Goal: Transaction & Acquisition: Obtain resource

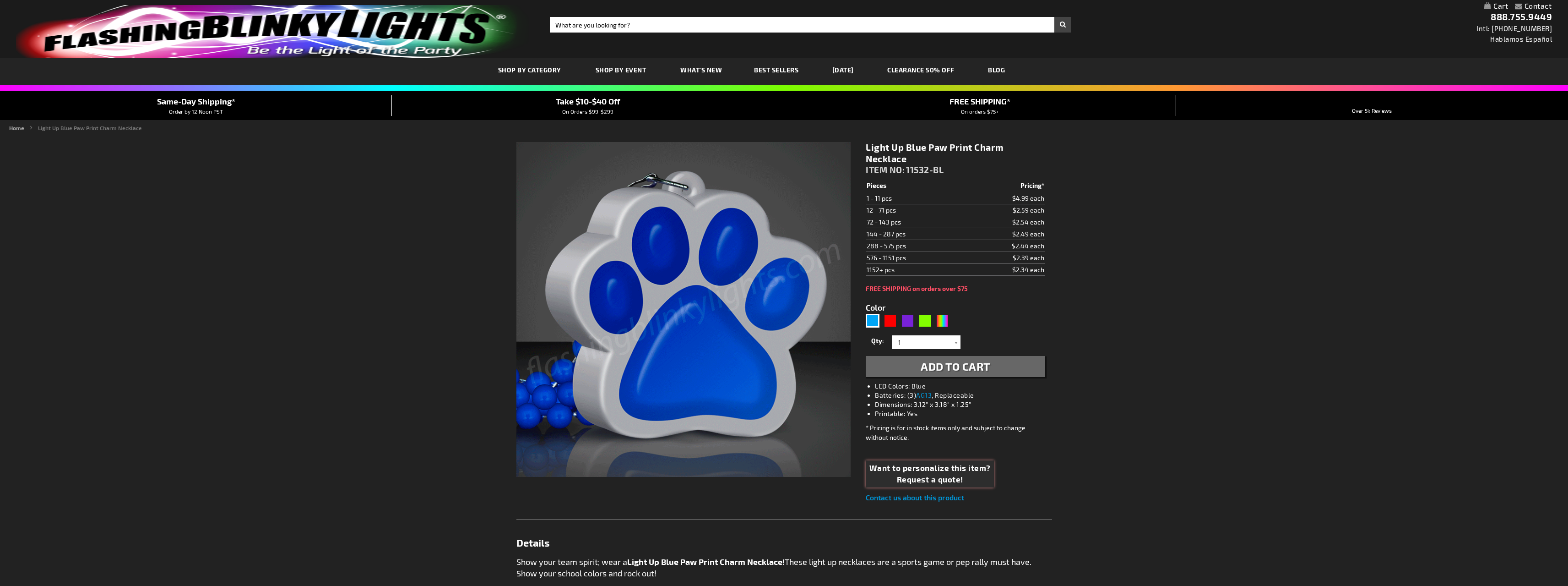
click at [965, 473] on span "Want to personalize this item?" at bounding box center [929, 468] width 121 height 12
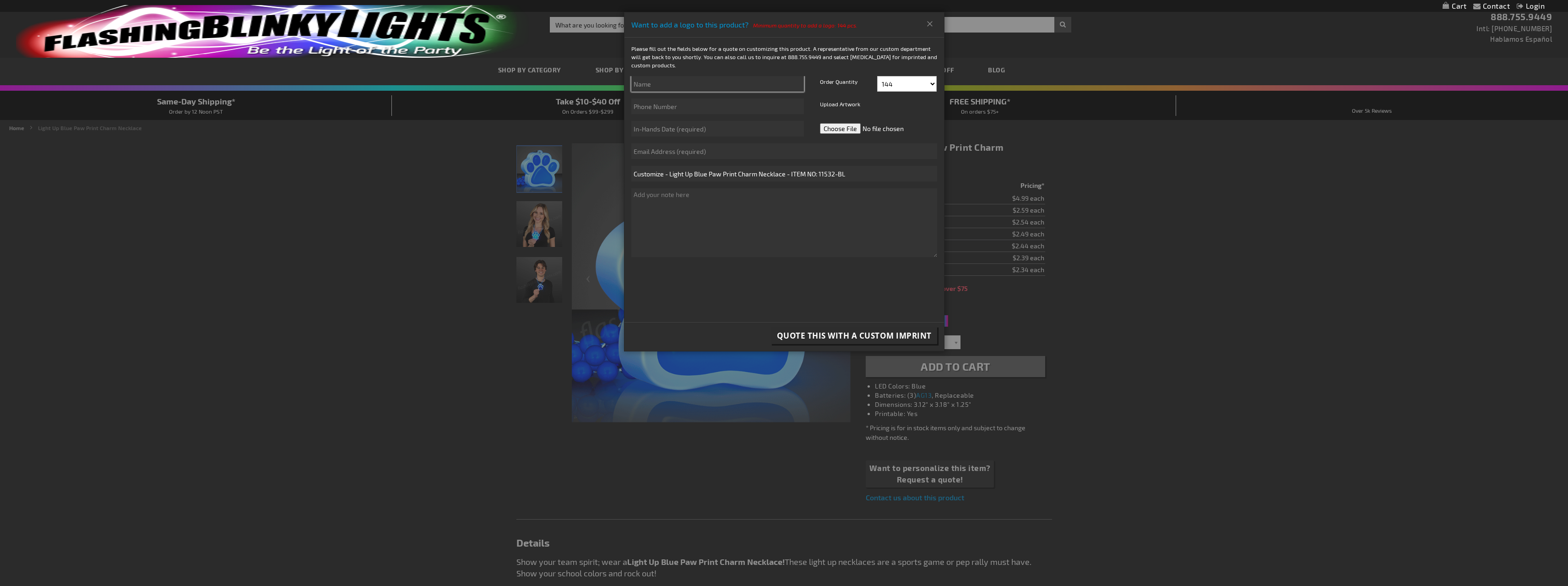
drag, startPoint x: 704, startPoint y: 82, endPoint x: 707, endPoint y: 91, distance: 9.5
click at [704, 82] on input "text" at bounding box center [718, 84] width 173 height 16
type input "[PERSON_NAME]"
type input "9365250310"
type input "[PERSON_NAME][EMAIL_ADDRESS][DOMAIN_NAME]"
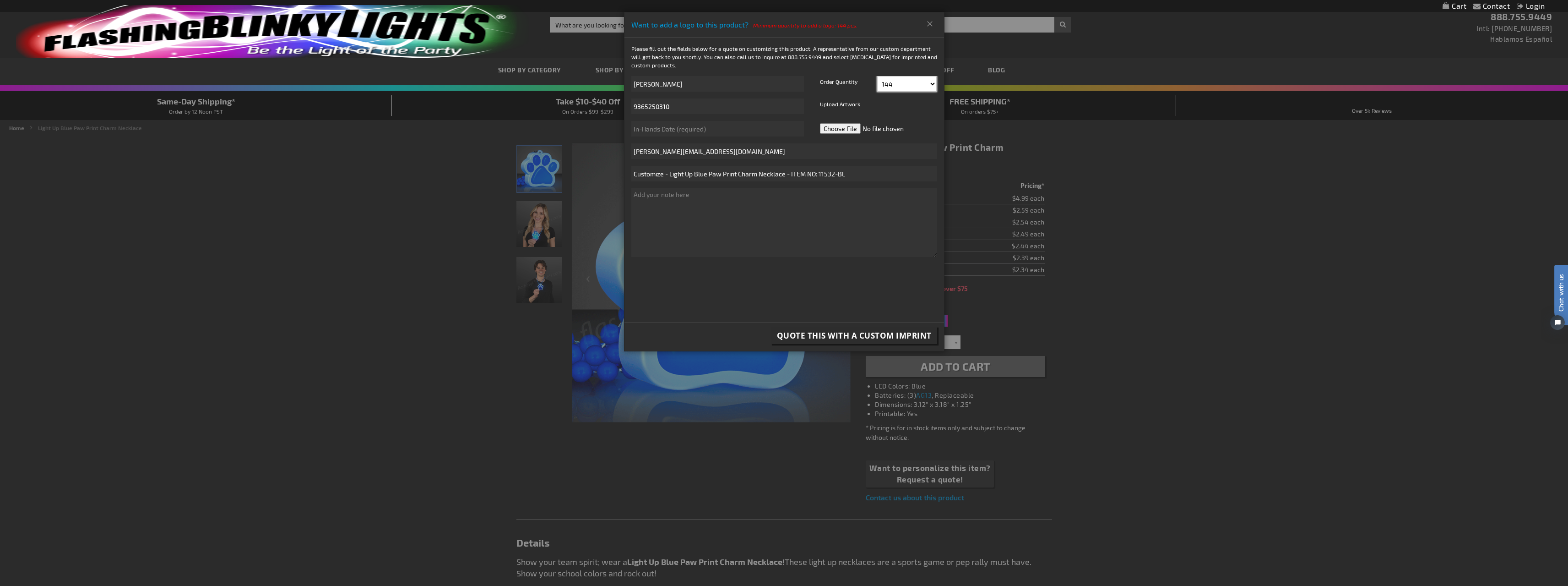
click at [933, 84] on select "144 156 168 180 192 204 216 228 240 252 264 276 288" at bounding box center [907, 84] width 60 height 16
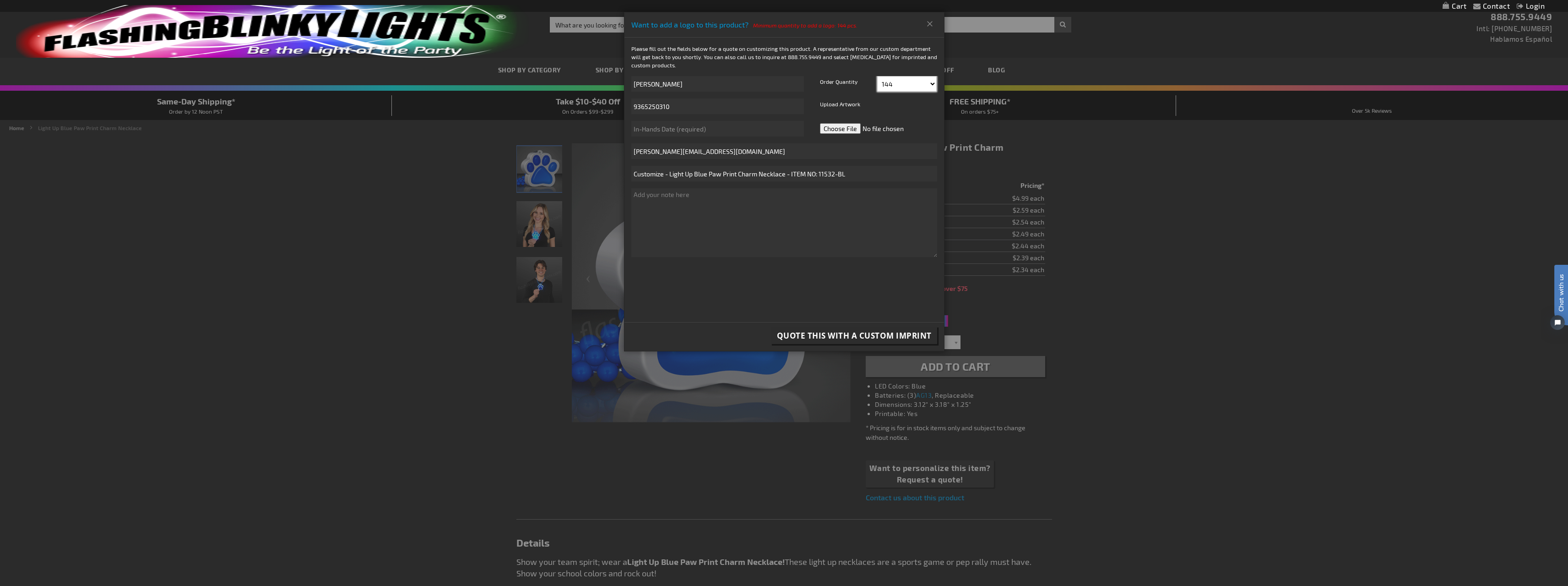
select select "156"
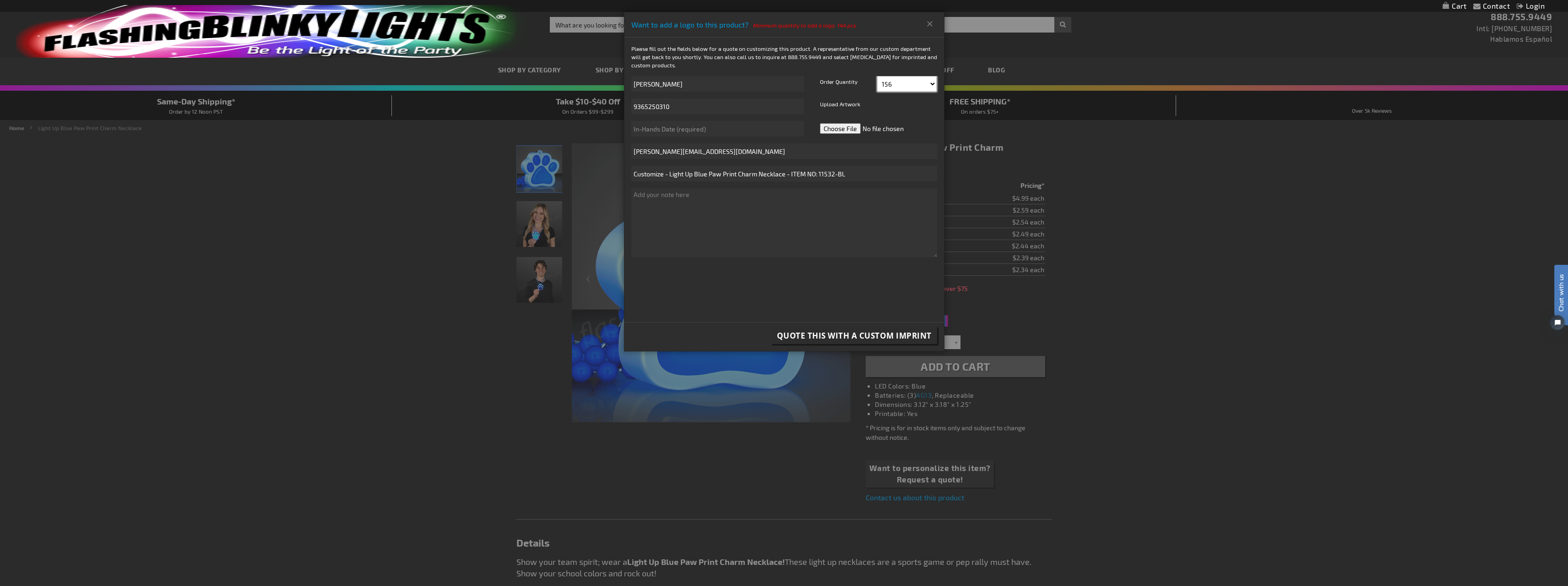
click at [877, 76] on select "144 156 168 180 192 204 216 228 240 252 264 276 288" at bounding box center [907, 84] width 60 height 16
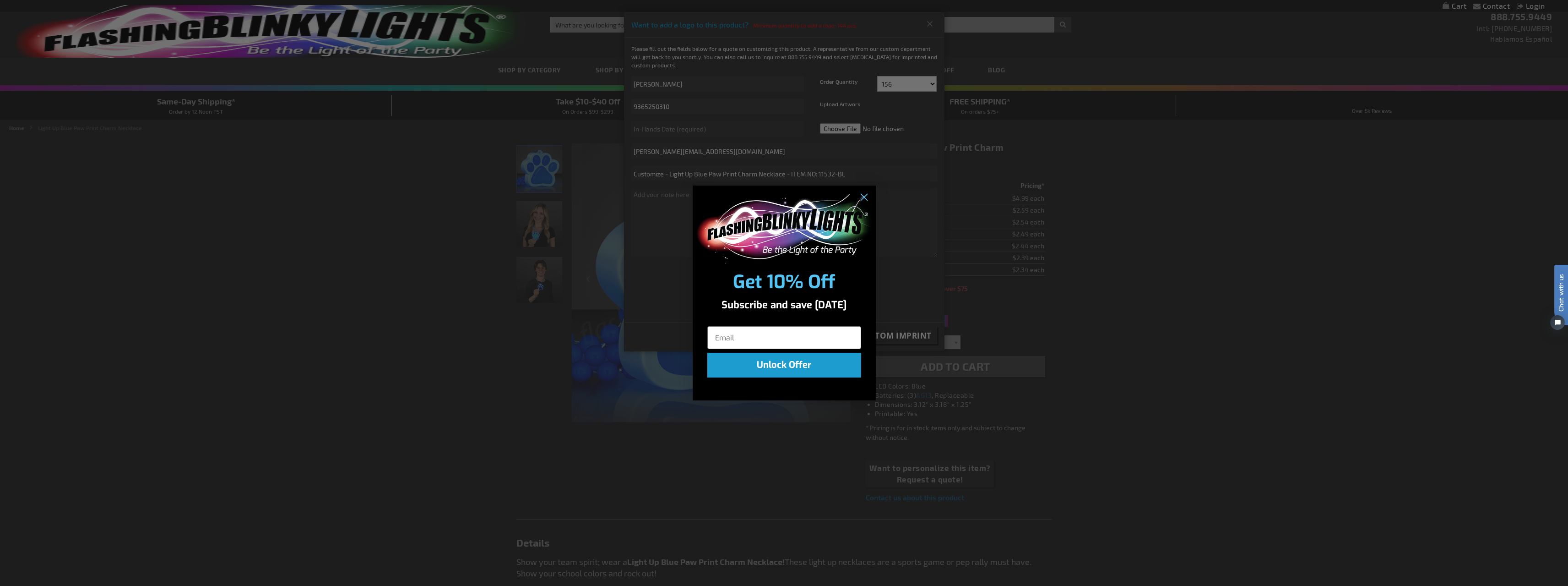
drag, startPoint x: 666, startPoint y: 235, endPoint x: 698, endPoint y: 224, distance: 33.8
click at [667, 234] on div "Close dialog Get 10% Off Subscribe and save [DATE] Unlock Offer Submit" at bounding box center [784, 293] width 1568 height 586
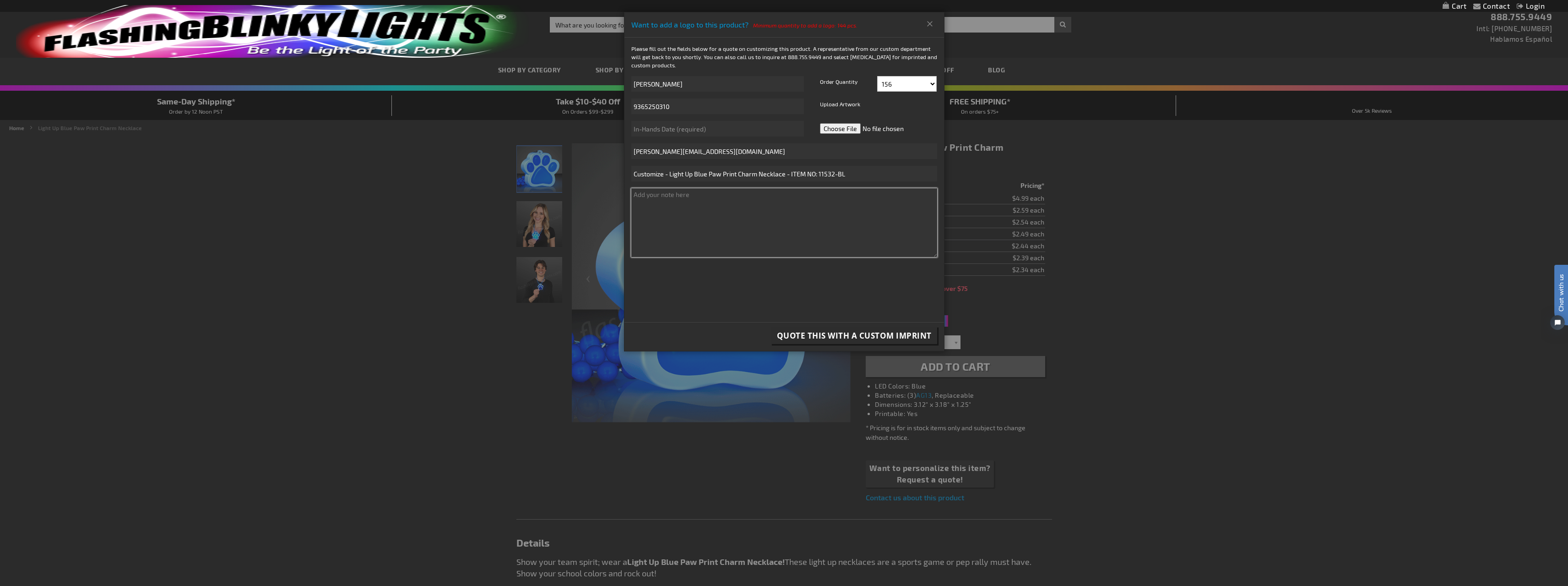
click at [748, 226] on textarea at bounding box center [784, 222] width 306 height 69
click at [646, 200] on textarea at bounding box center [784, 222] width 306 height 69
type textarea "Cougars"
click at [870, 333] on span "Quote this with a Custom Imprint" at bounding box center [854, 335] width 155 height 10
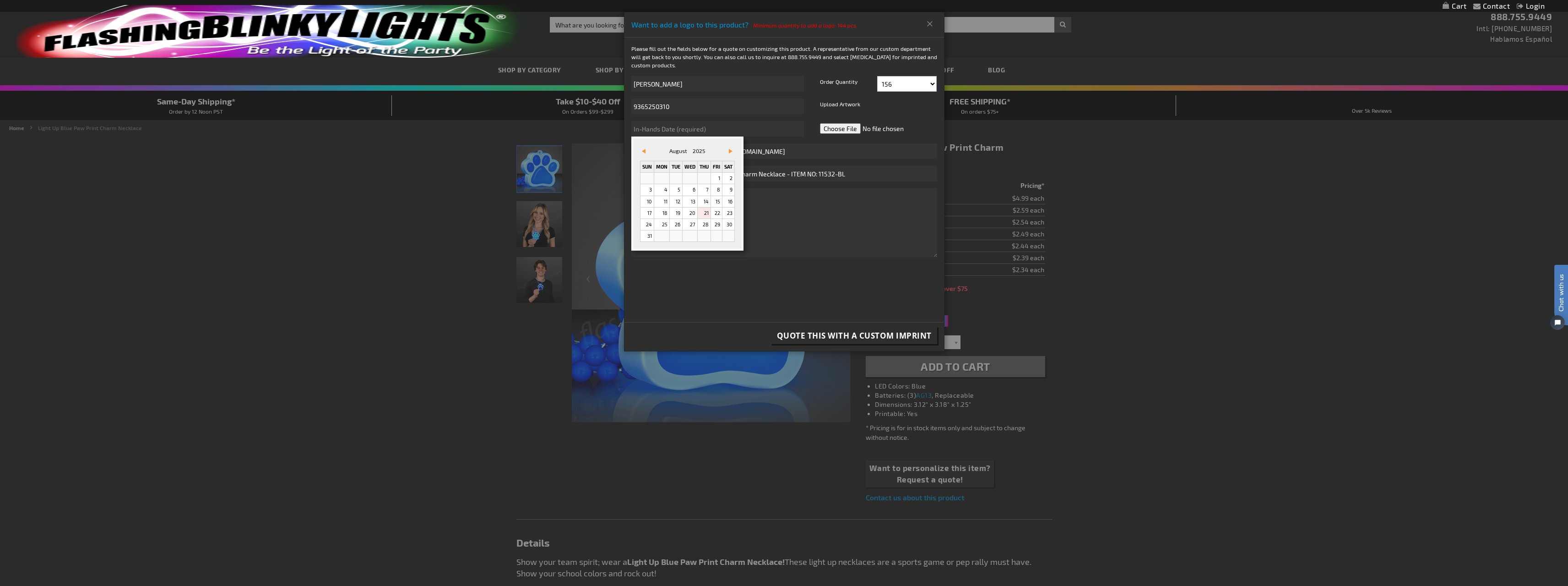
click at [729, 152] on link "Vor&#x3e;" at bounding box center [729, 151] width 10 height 10
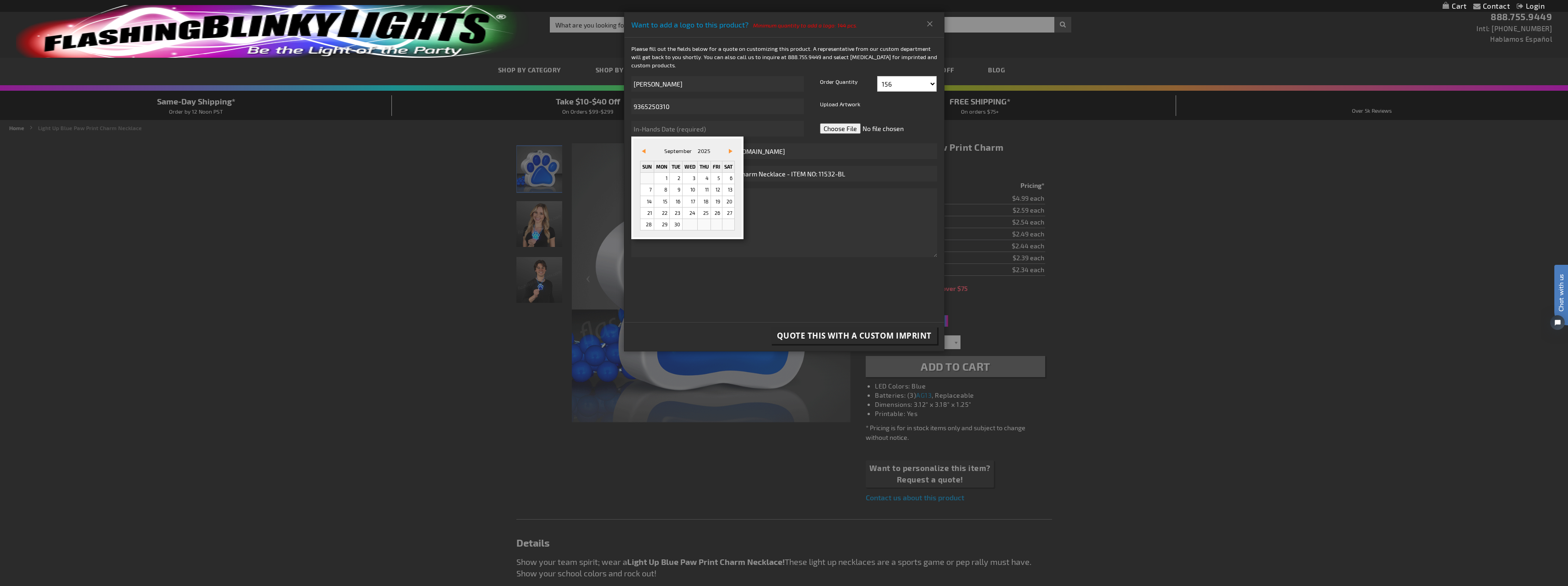
click at [729, 152] on link "Vor&#x3e;" at bounding box center [729, 151] width 10 height 10
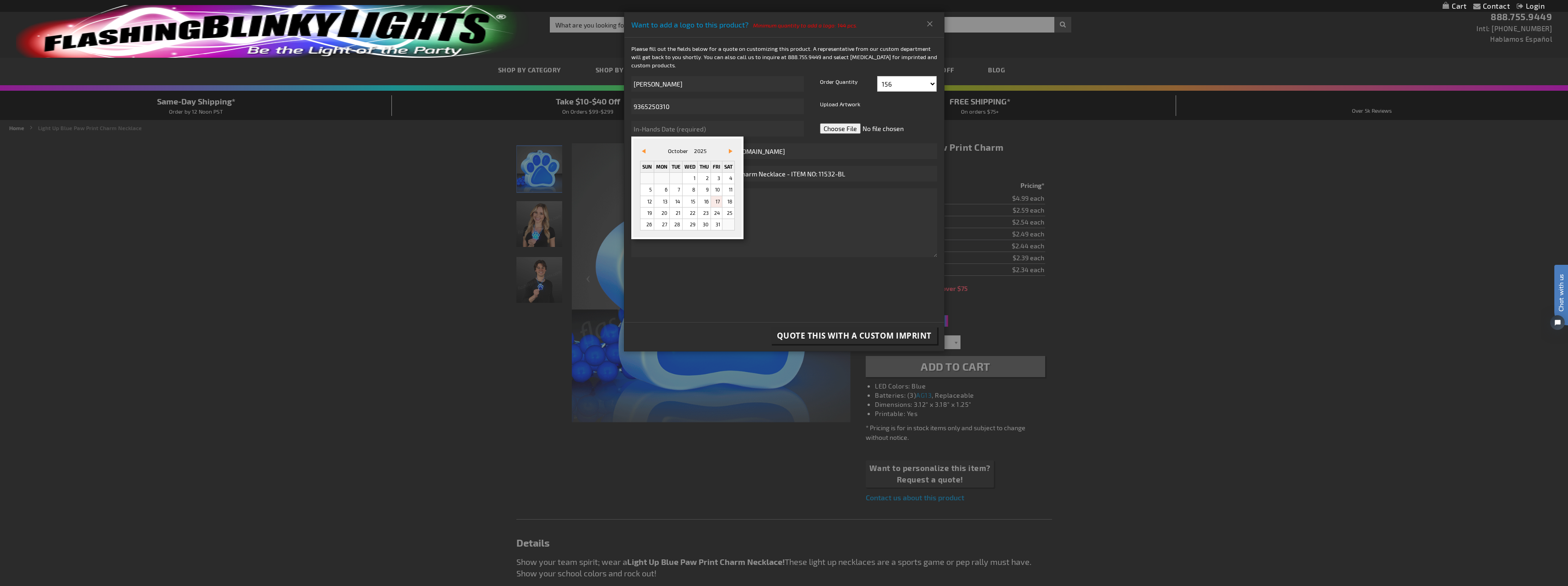
click at [719, 203] on link "17" at bounding box center [716, 202] width 11 height 11
type input "[DATE]"
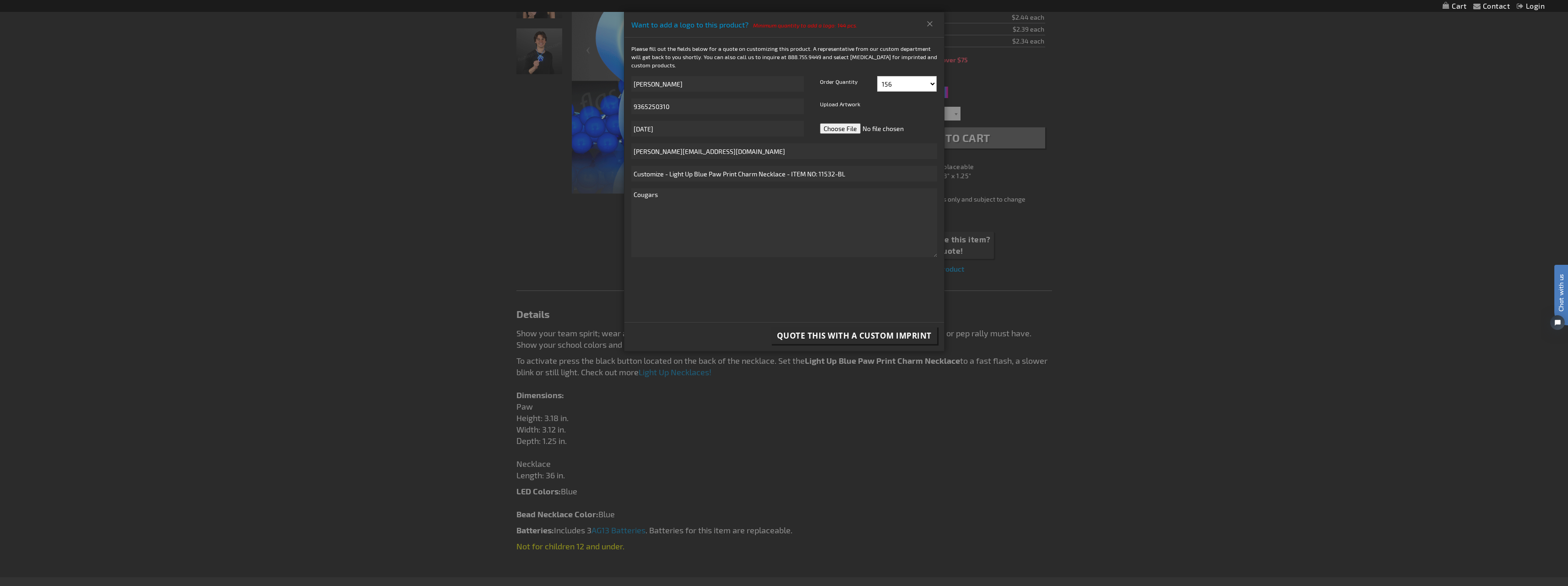
scroll to position [229, 0]
click at [836, 333] on span "Quote this with a Custom Imprint" at bounding box center [854, 335] width 155 height 10
click at [906, 119] on button "Ok" at bounding box center [901, 113] width 22 height 17
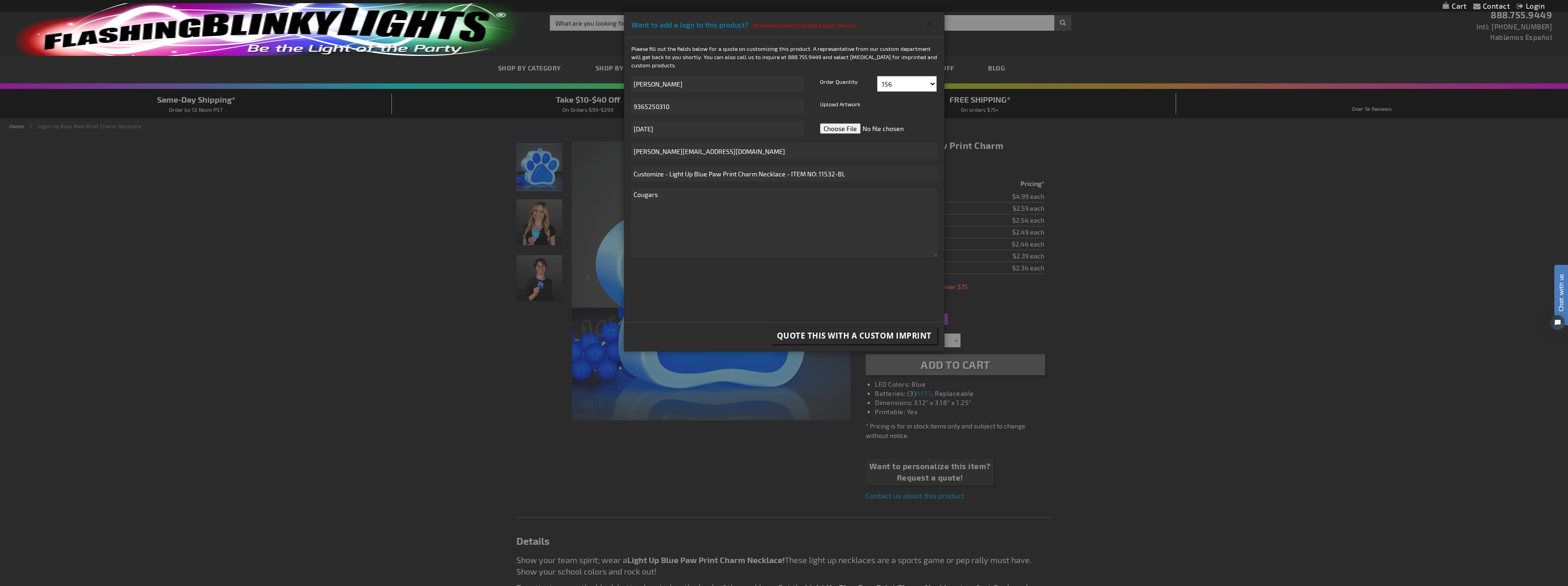
scroll to position [1, 0]
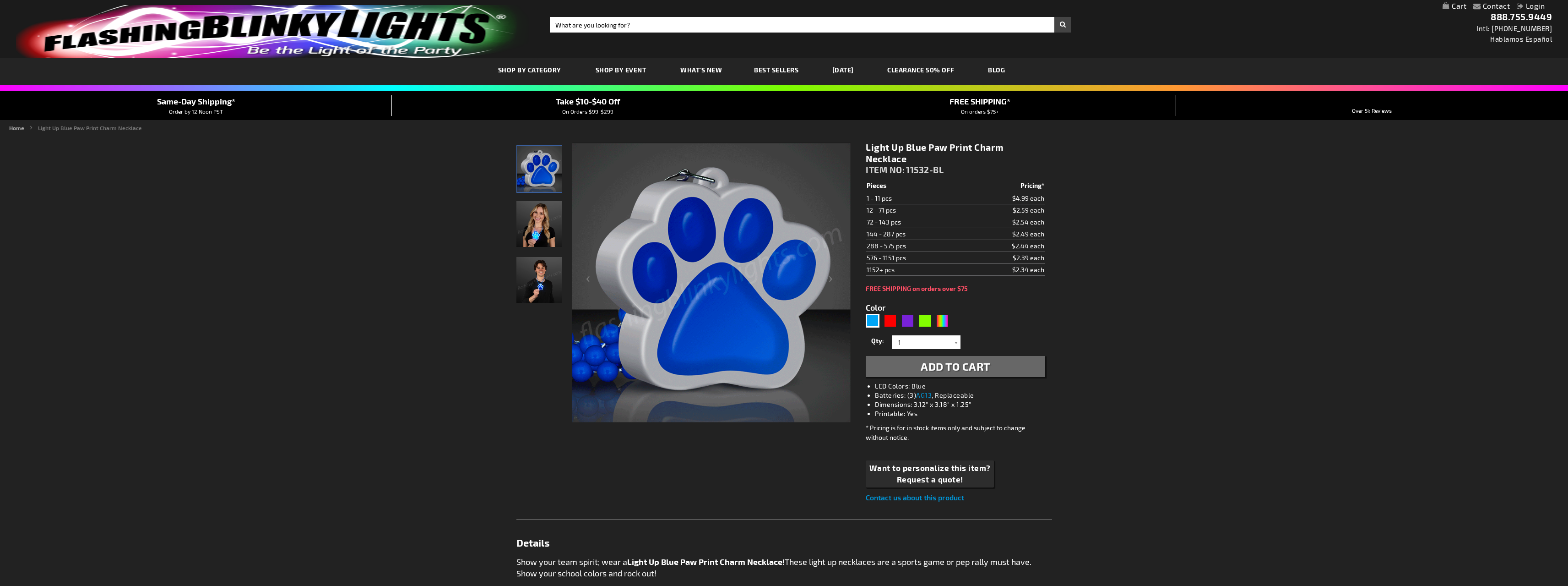
click at [551, 236] on img "Woman wearing LED Light Up Blue Paw Print Charm Necklace" at bounding box center [539, 224] width 46 height 46
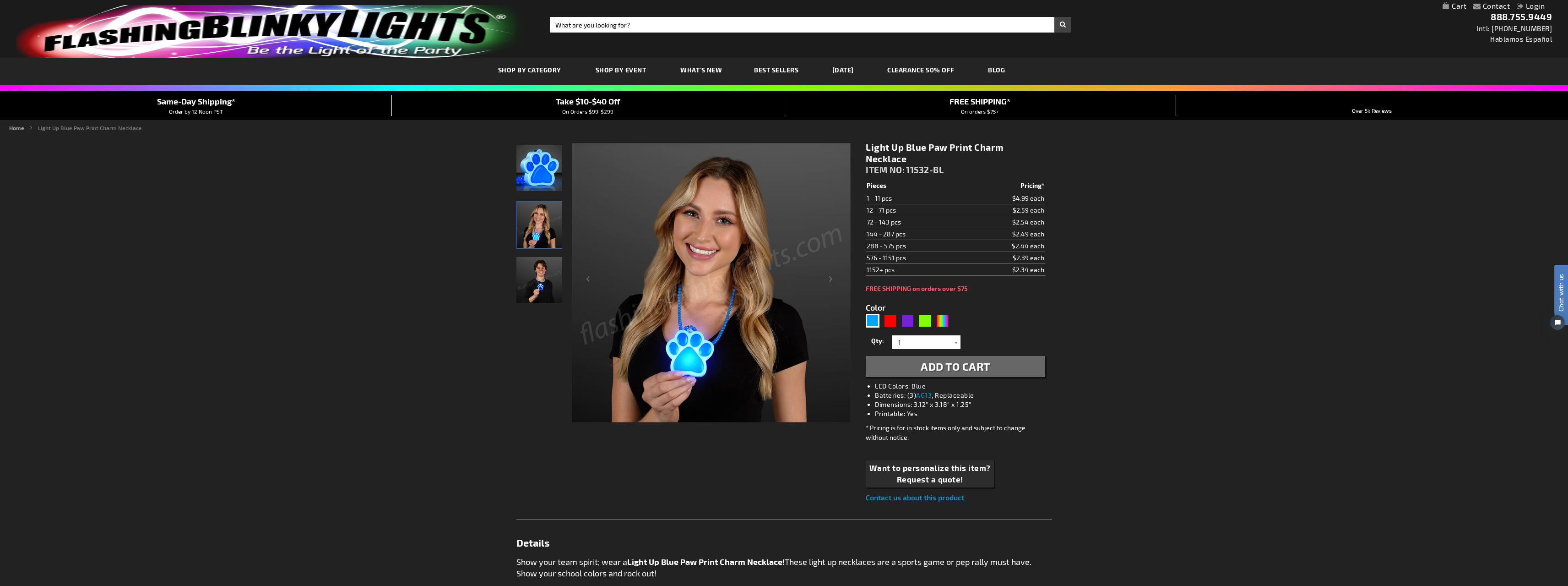
click at [537, 286] on img "Man wearing LED Light Up Blue Paw Print Charm Necklace" at bounding box center [539, 280] width 46 height 46
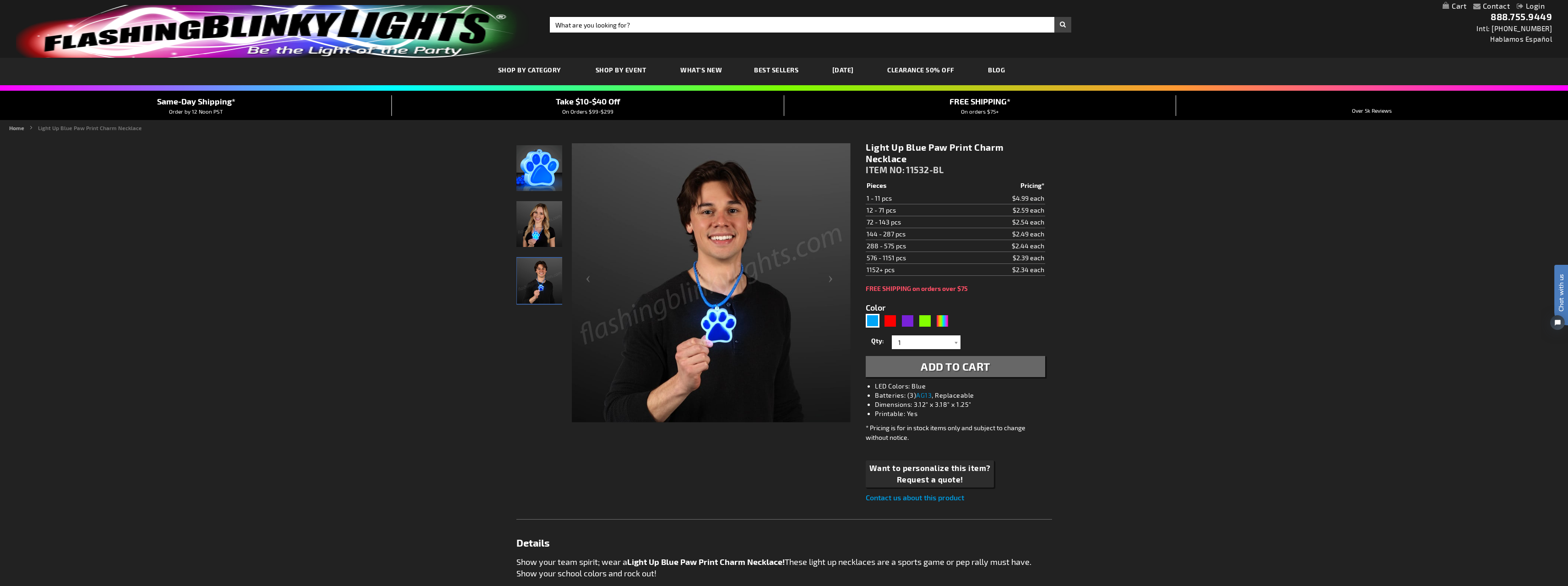
click at [552, 186] on img "LED Light Up Blue Paw Print Charm Necklace" at bounding box center [539, 168] width 46 height 46
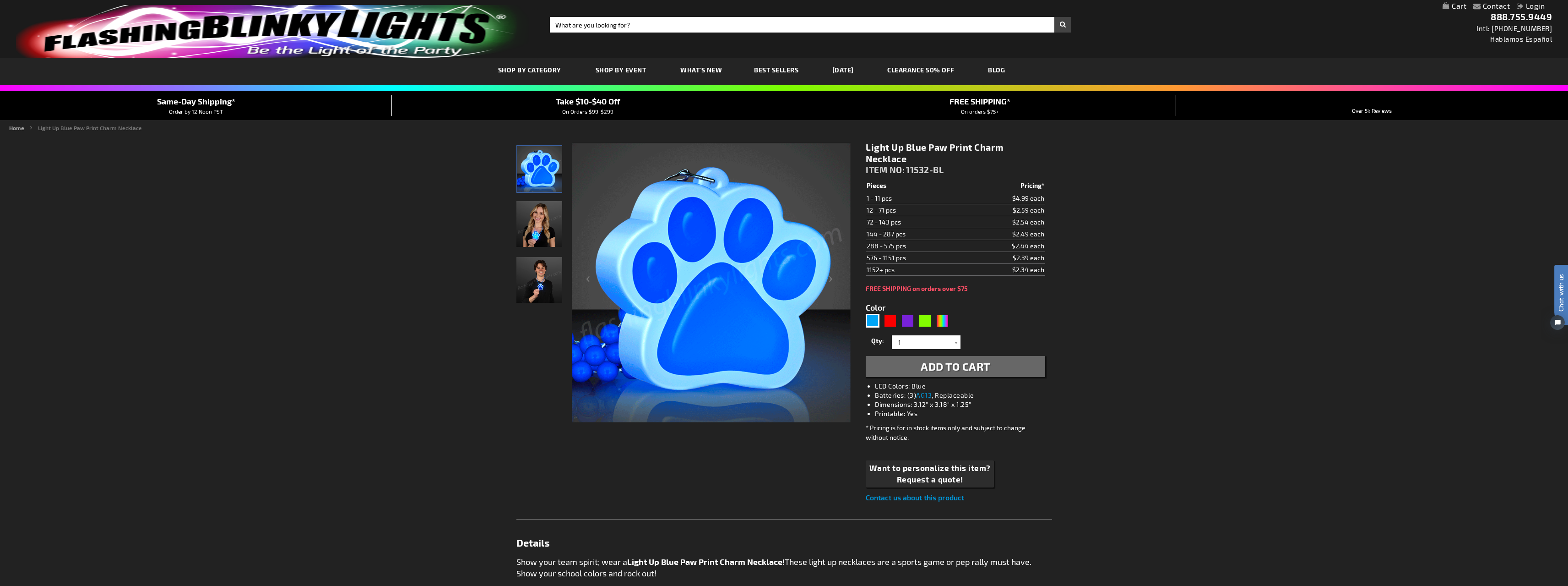
click at [531, 230] on img "Woman wearing LED Light Up Blue Paw Print Charm Necklace" at bounding box center [539, 224] width 46 height 46
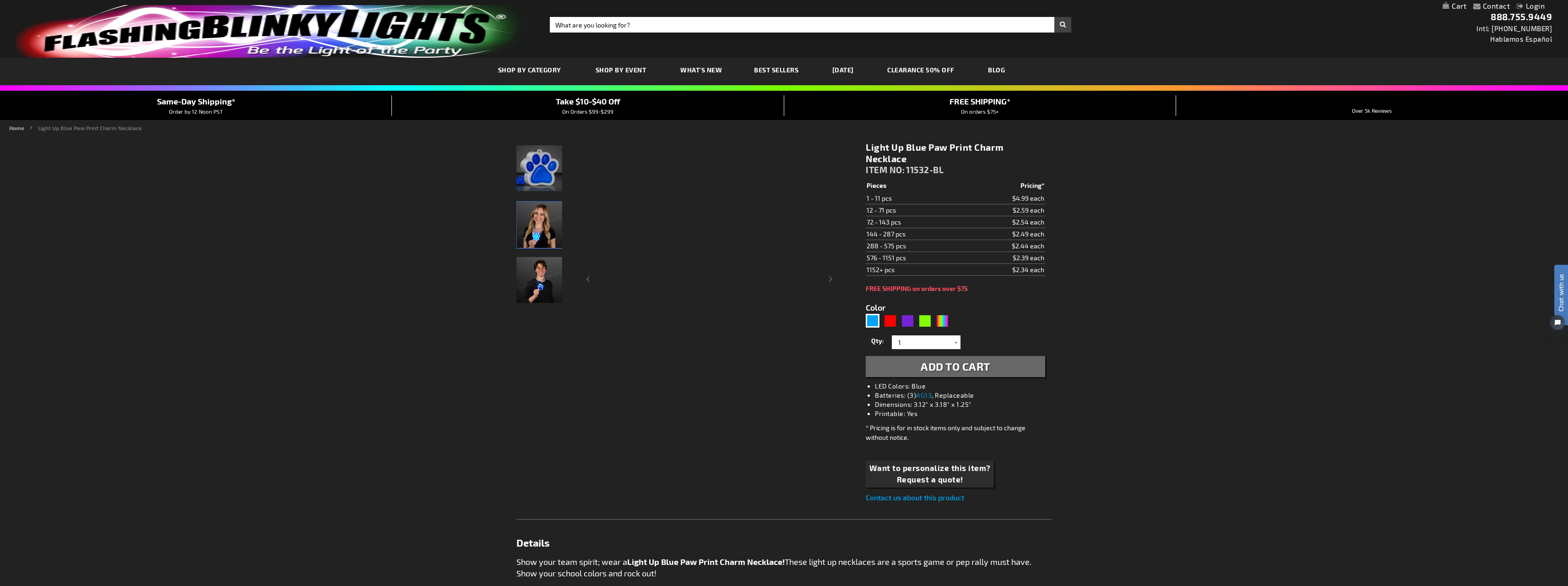
click at [536, 274] on img "Man wearing LED Light Up Blue Paw Print Charm Necklace" at bounding box center [539, 280] width 46 height 46
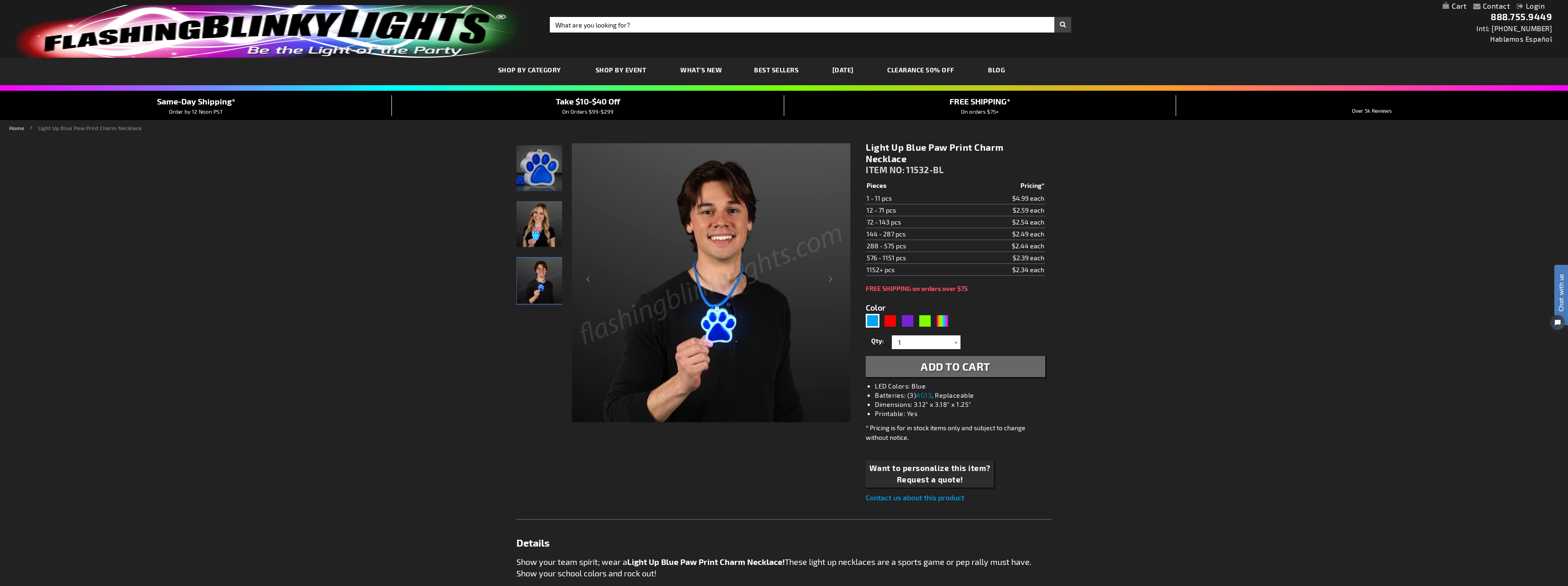
click at [530, 149] on img "LED Light Up Blue Paw Print Charm Necklace" at bounding box center [539, 168] width 46 height 46
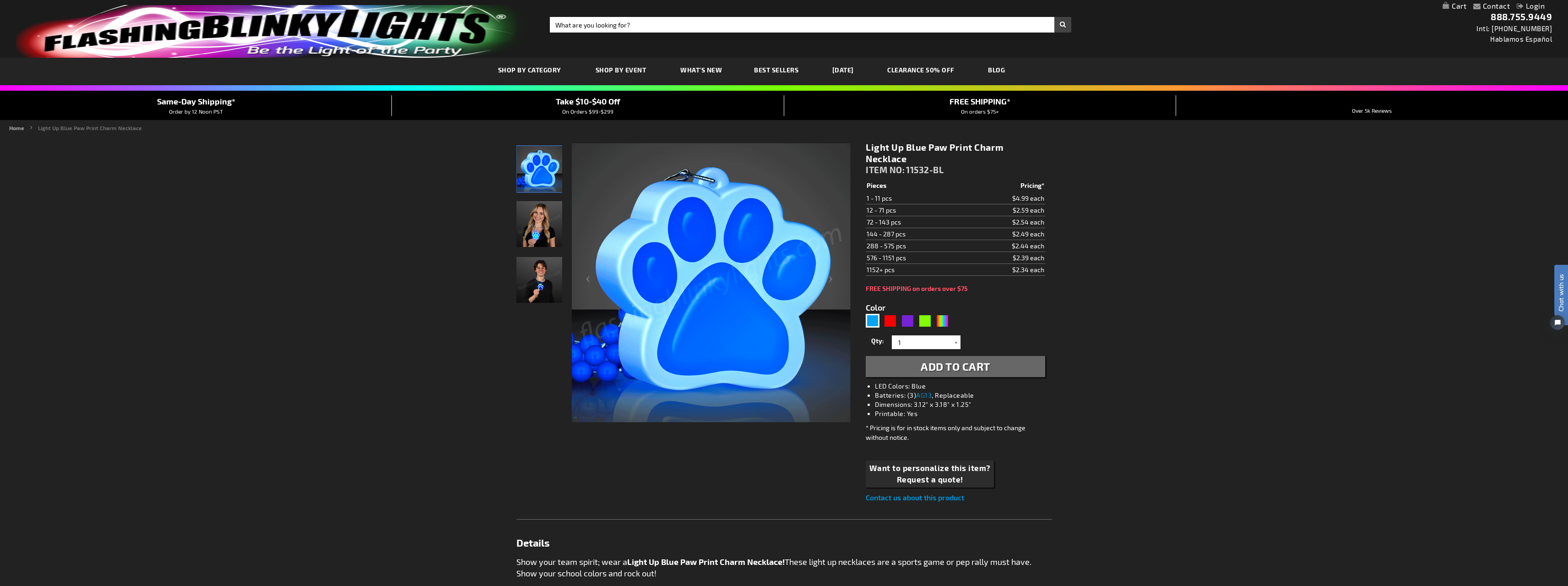
click at [546, 231] on img "Woman wearing LED Light Up Blue Paw Print Charm Necklace" at bounding box center [539, 224] width 46 height 46
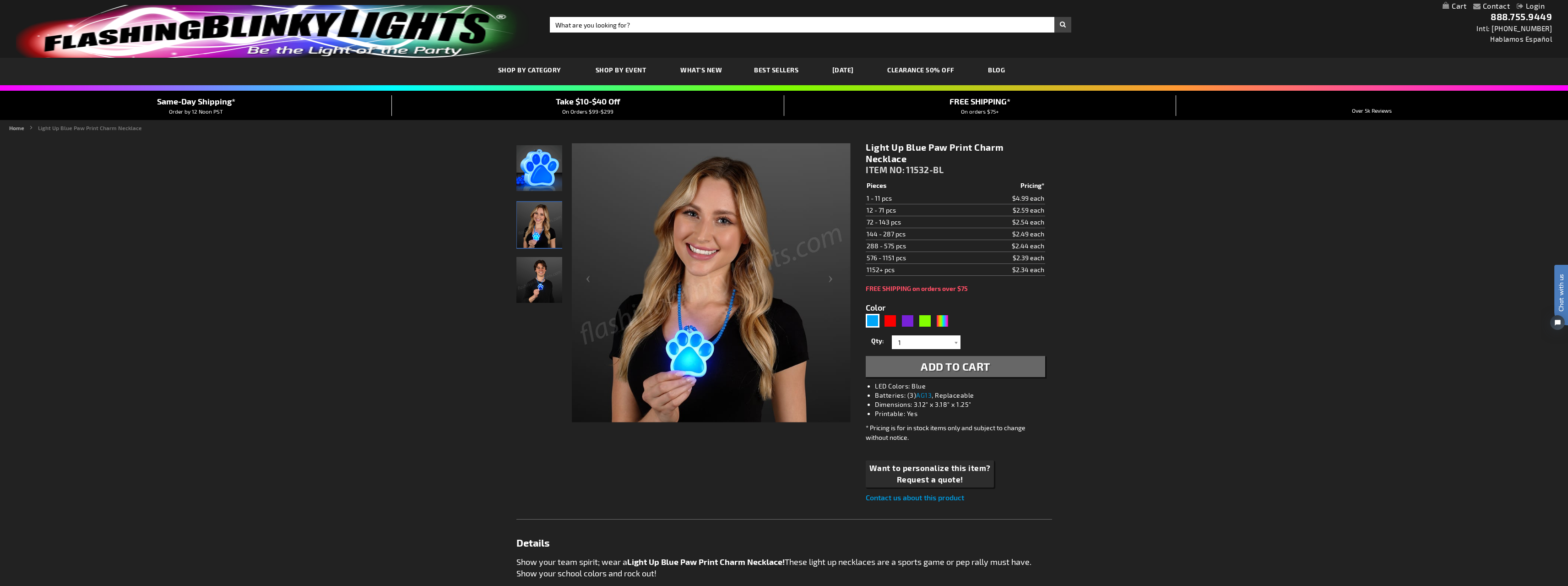
click at [538, 275] on img "Man wearing LED Light Up Blue Paw Print Charm Necklace" at bounding box center [539, 280] width 46 height 46
